Goal: Information Seeking & Learning: Learn about a topic

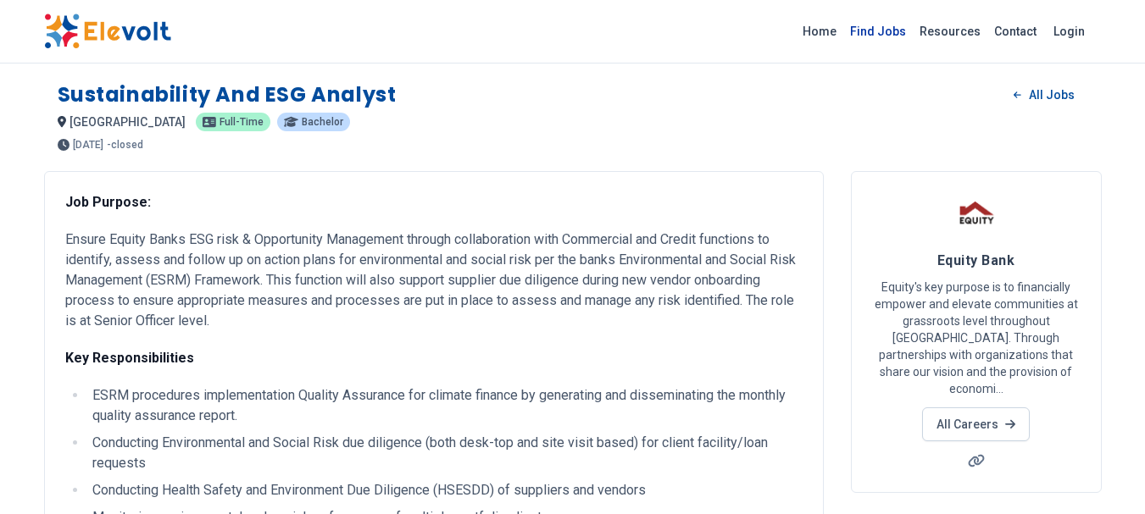
click at [883, 34] on link "Find Jobs" at bounding box center [877, 31] width 69 height 27
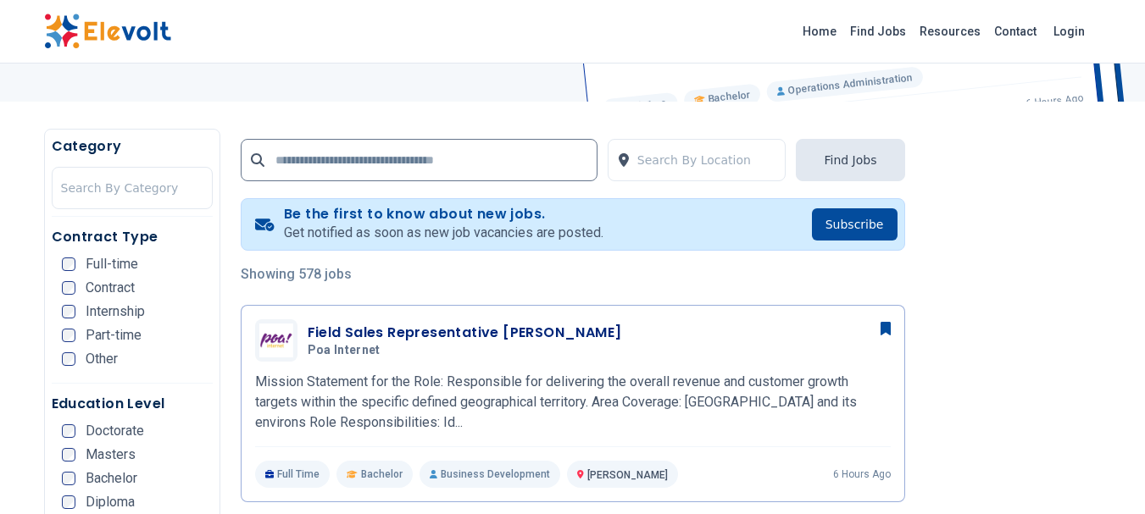
scroll to position [250, 0]
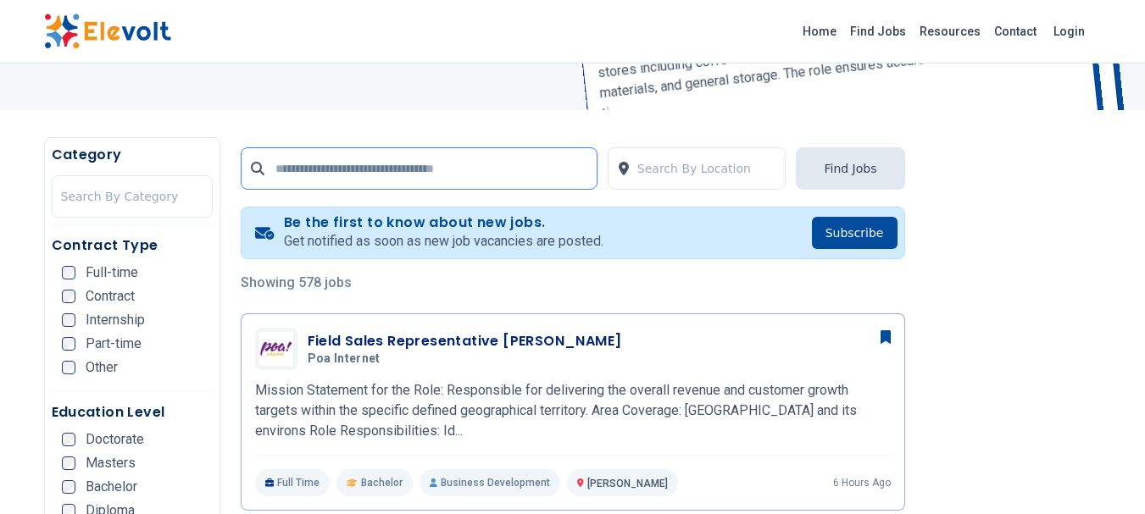
click at [457, 170] on input "text" at bounding box center [419, 168] width 357 height 42
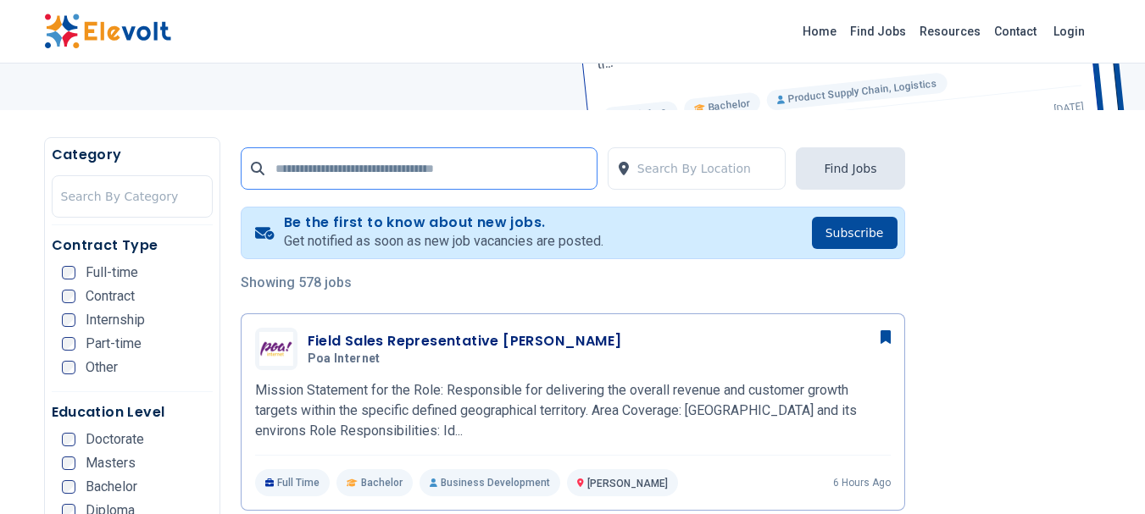
type input "**********"
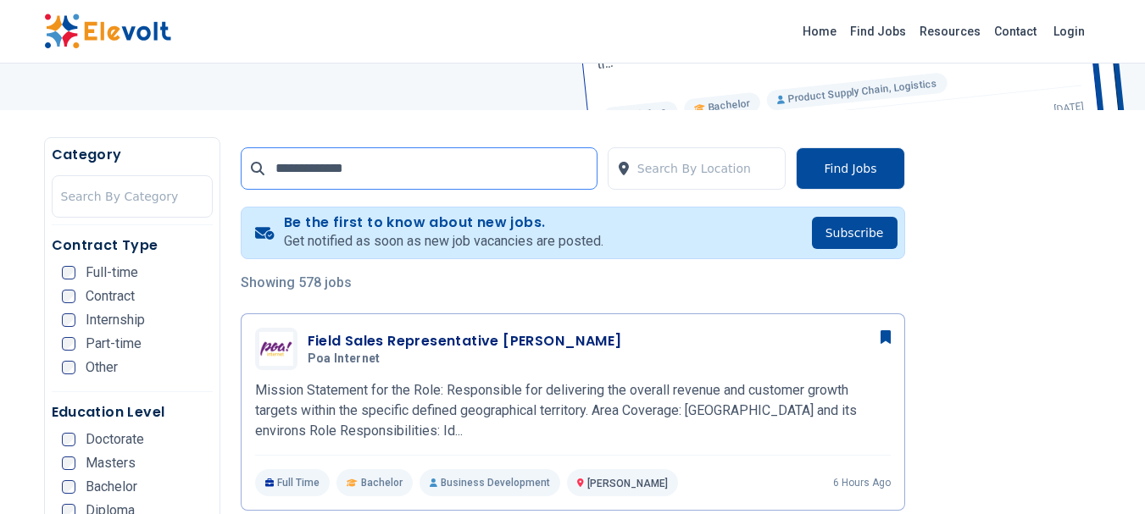
scroll to position [0, 0]
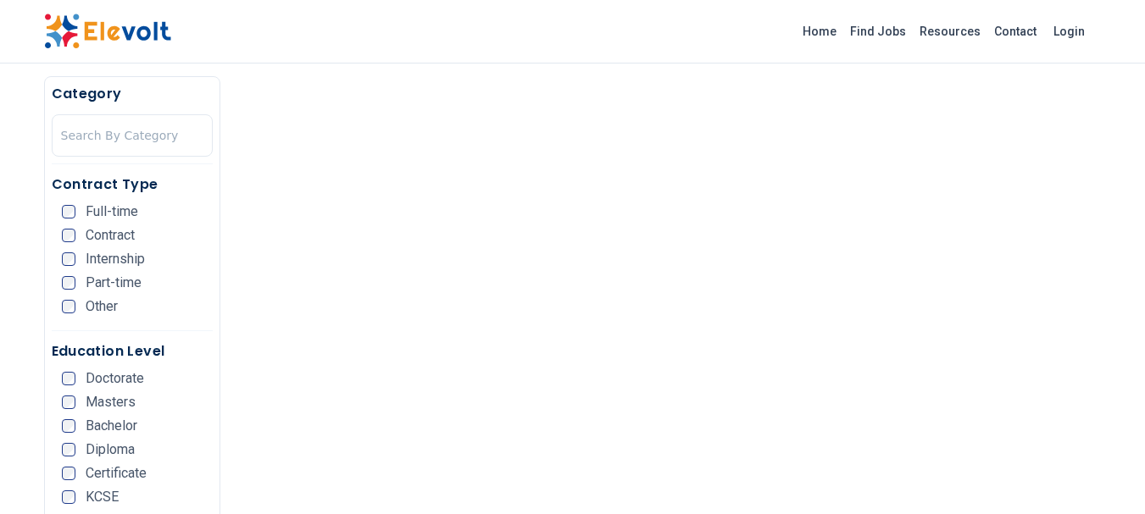
scroll to position [999, 0]
